Goal: Navigation & Orientation: Find specific page/section

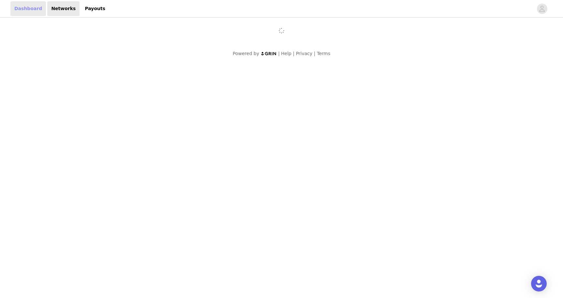
click at [22, 8] on link "Dashboard" at bounding box center [28, 8] width 36 height 15
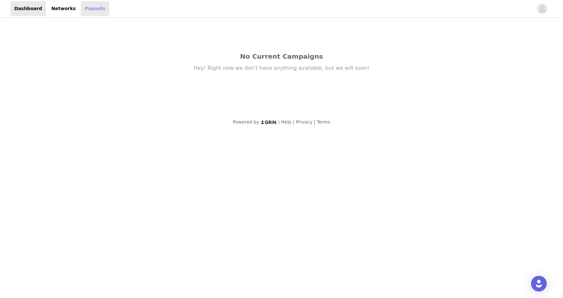
click at [85, 8] on link "Payouts" at bounding box center [95, 8] width 28 height 15
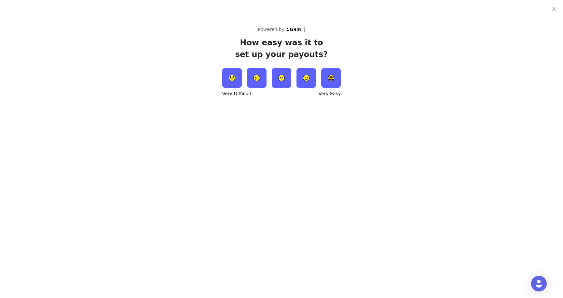
click at [281, 77] on img at bounding box center [282, 78] width 20 height 20
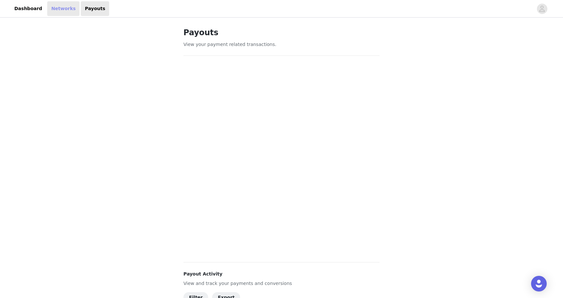
click at [52, 12] on link "Networks" at bounding box center [63, 8] width 32 height 15
